Goal: Use online tool/utility: Utilize a website feature to perform a specific function

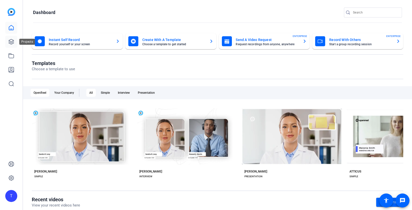
click at [16, 42] on link at bounding box center [11, 42] width 12 height 12
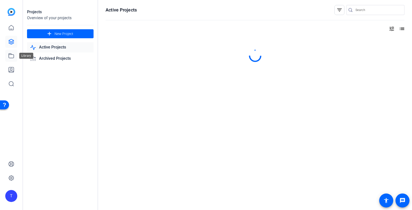
click at [12, 56] on icon at bounding box center [11, 56] width 6 height 6
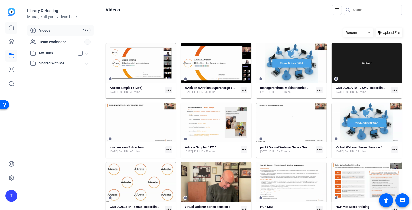
click at [11, 27] on icon at bounding box center [11, 28] width 6 height 6
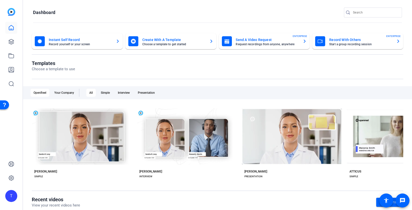
click at [176, 37] on mat-card-title "Create With A Template" at bounding box center [173, 40] width 63 height 6
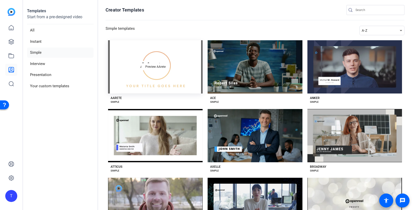
click at [140, 62] on div "Preview AArete" at bounding box center [155, 66] width 95 height 53
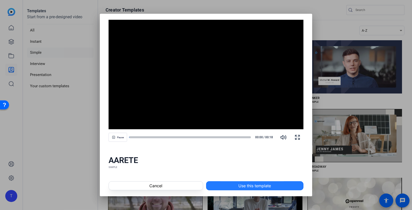
click at [230, 182] on span at bounding box center [255, 186] width 97 height 12
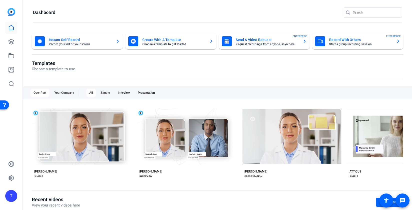
click at [172, 69] on openreel-page-title "Templates Choose a template to use" at bounding box center [218, 66] width 372 height 12
click at [147, 44] on mat-card-subtitle "Choose a template to get started" at bounding box center [173, 44] width 63 height 3
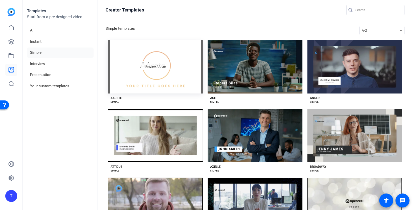
click at [152, 65] on span "Preview AArete" at bounding box center [155, 66] width 20 height 3
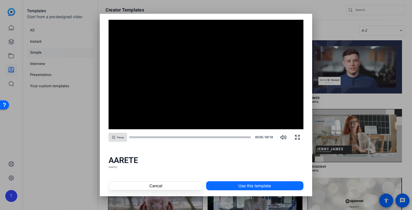
click at [242, 189] on span at bounding box center [255, 186] width 97 height 12
